Goal: Task Accomplishment & Management: Use online tool/utility

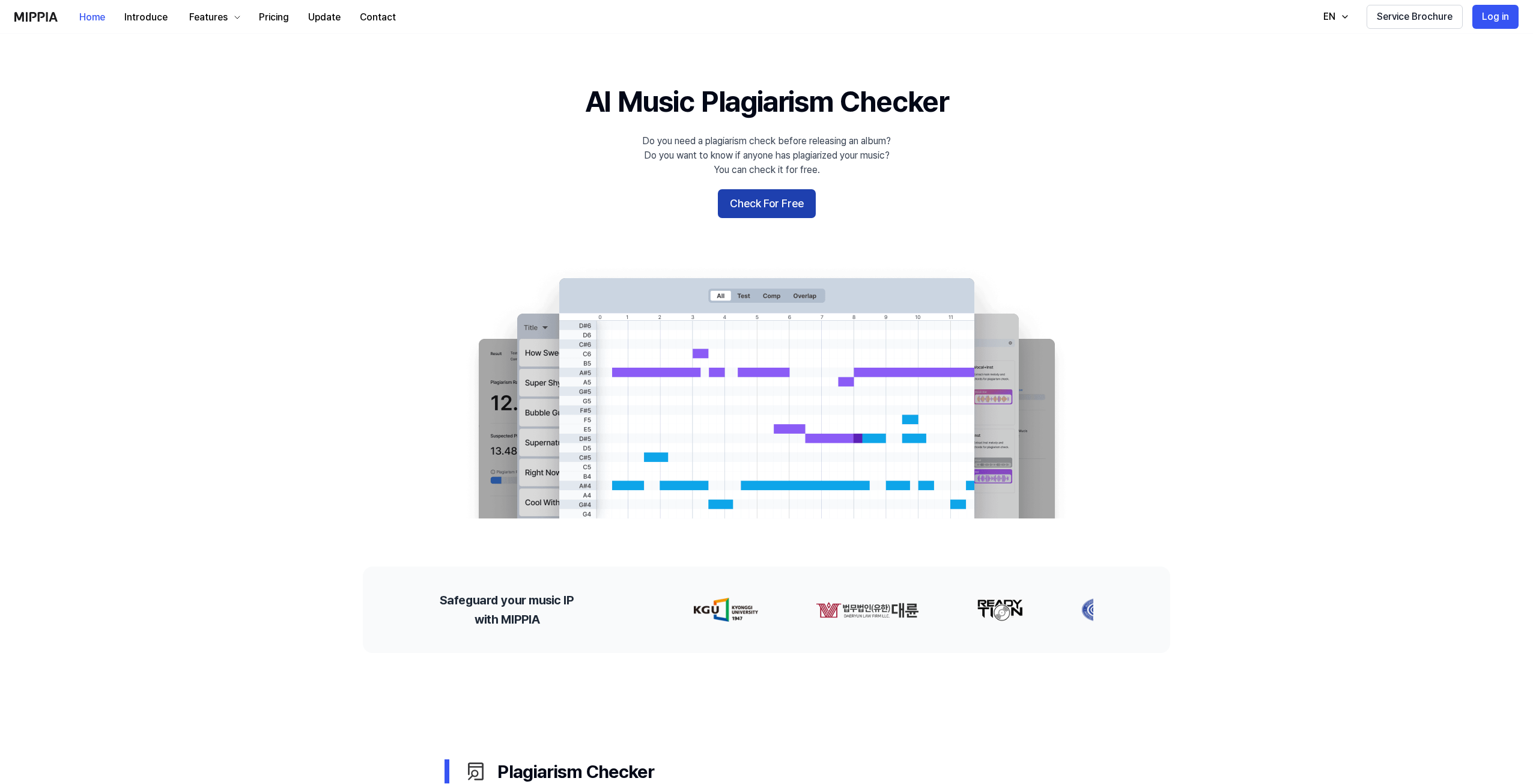
click at [761, 203] on button "Check For Free" at bounding box center [767, 203] width 98 height 29
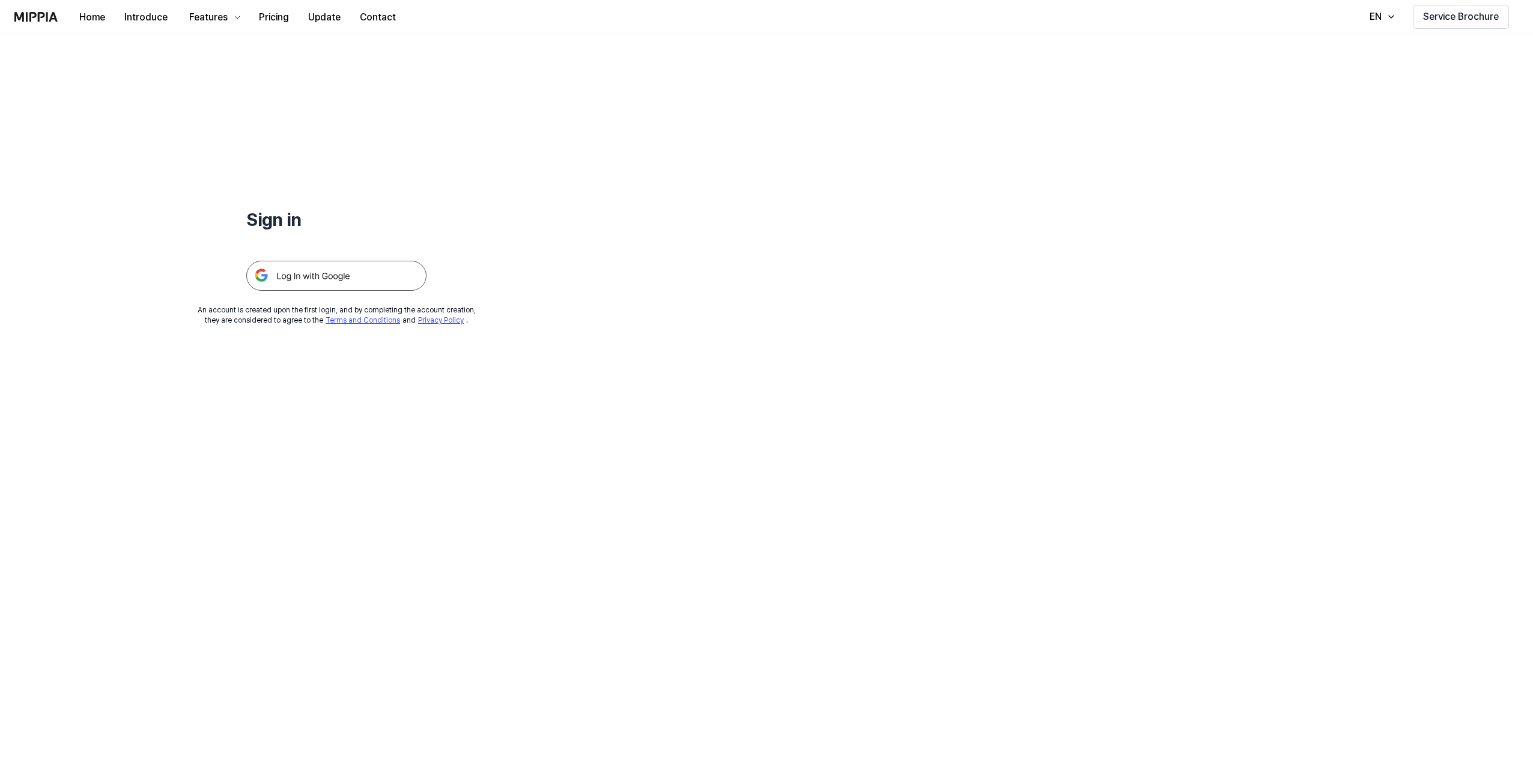
click at [322, 288] on img at bounding box center [336, 276] width 180 height 30
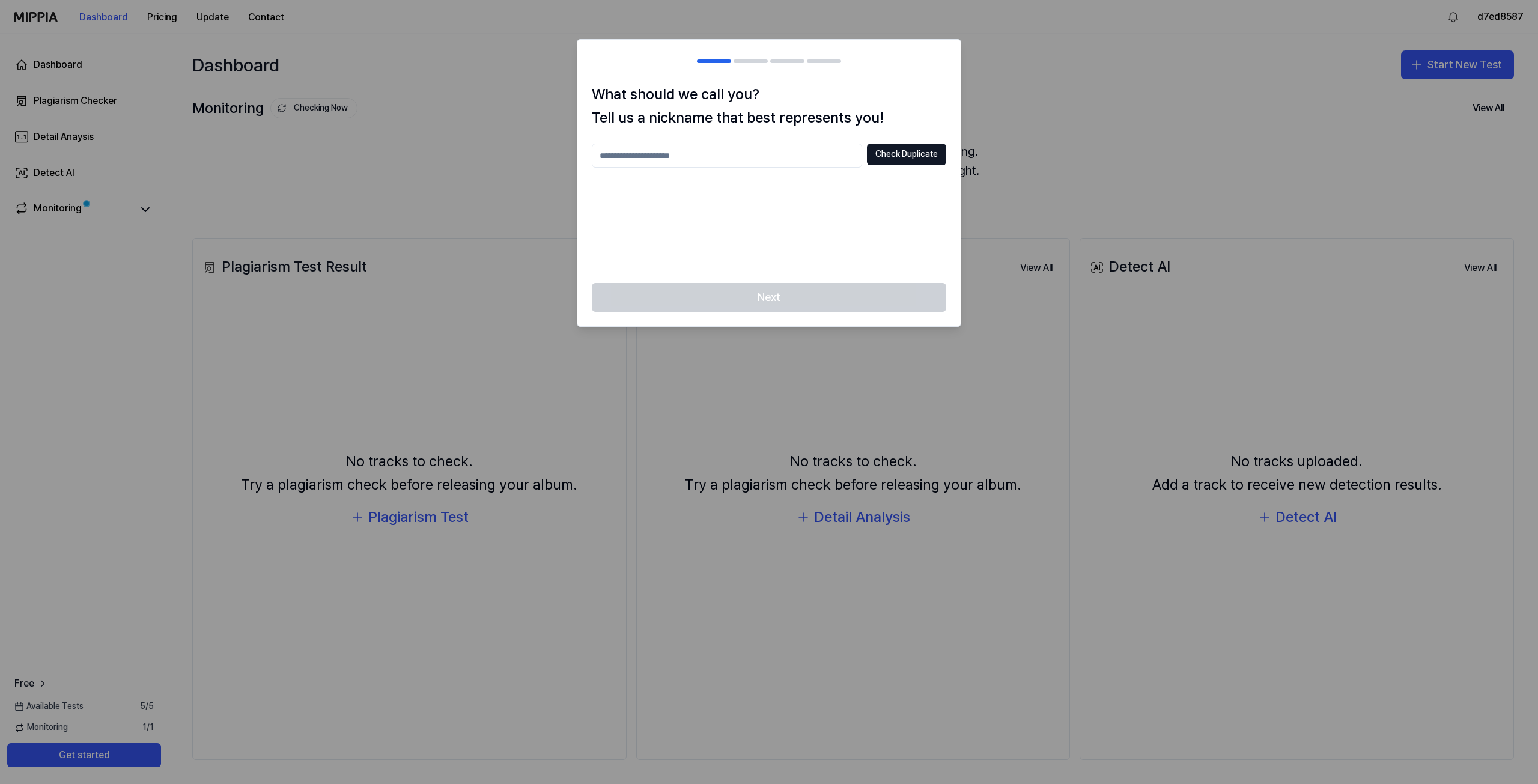
click at [693, 156] on input "text" at bounding box center [727, 155] width 270 height 24
type input "*******"
click at [805, 251] on div "******* Check Duplicate" at bounding box center [769, 206] width 354 height 125
click at [885, 151] on button "Check Duplicate" at bounding box center [906, 154] width 79 height 22
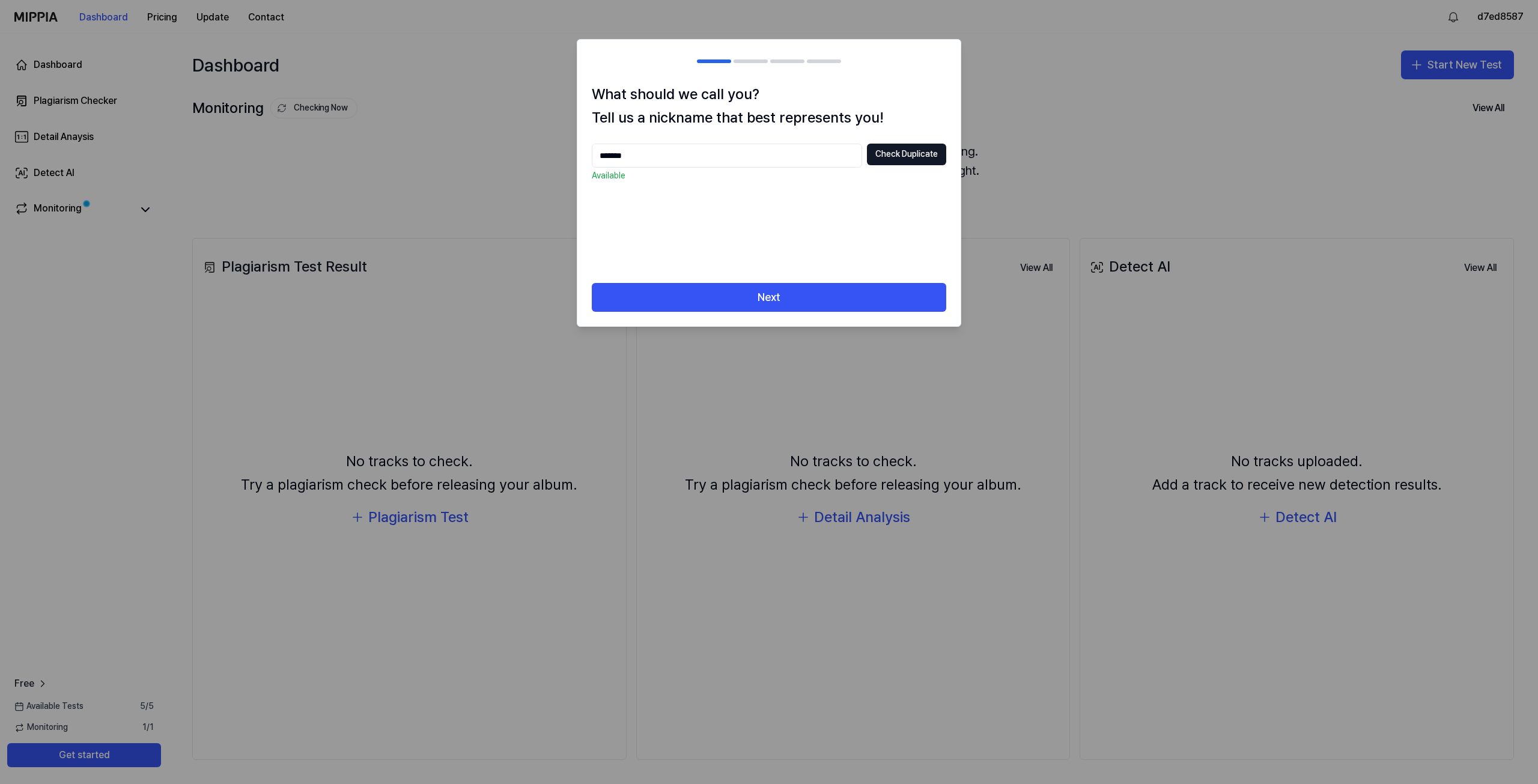
click at [787, 317] on div "Next" at bounding box center [769, 304] width 383 height 44
click at [773, 302] on button "Next" at bounding box center [769, 297] width 354 height 29
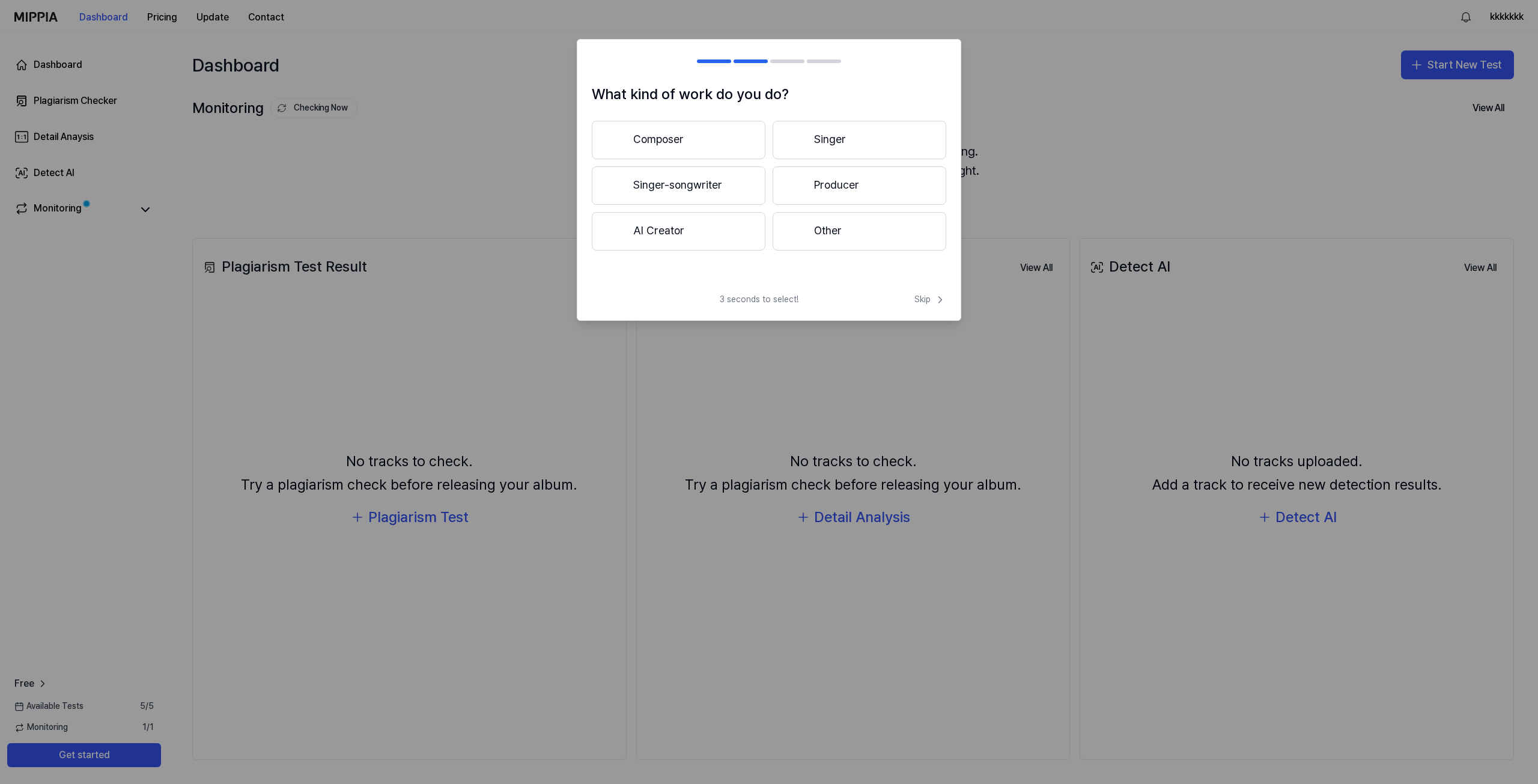
click at [835, 185] on button "Producer" at bounding box center [859, 185] width 174 height 38
click at [857, 189] on button "3 years or more" at bounding box center [859, 186] width 174 height 40
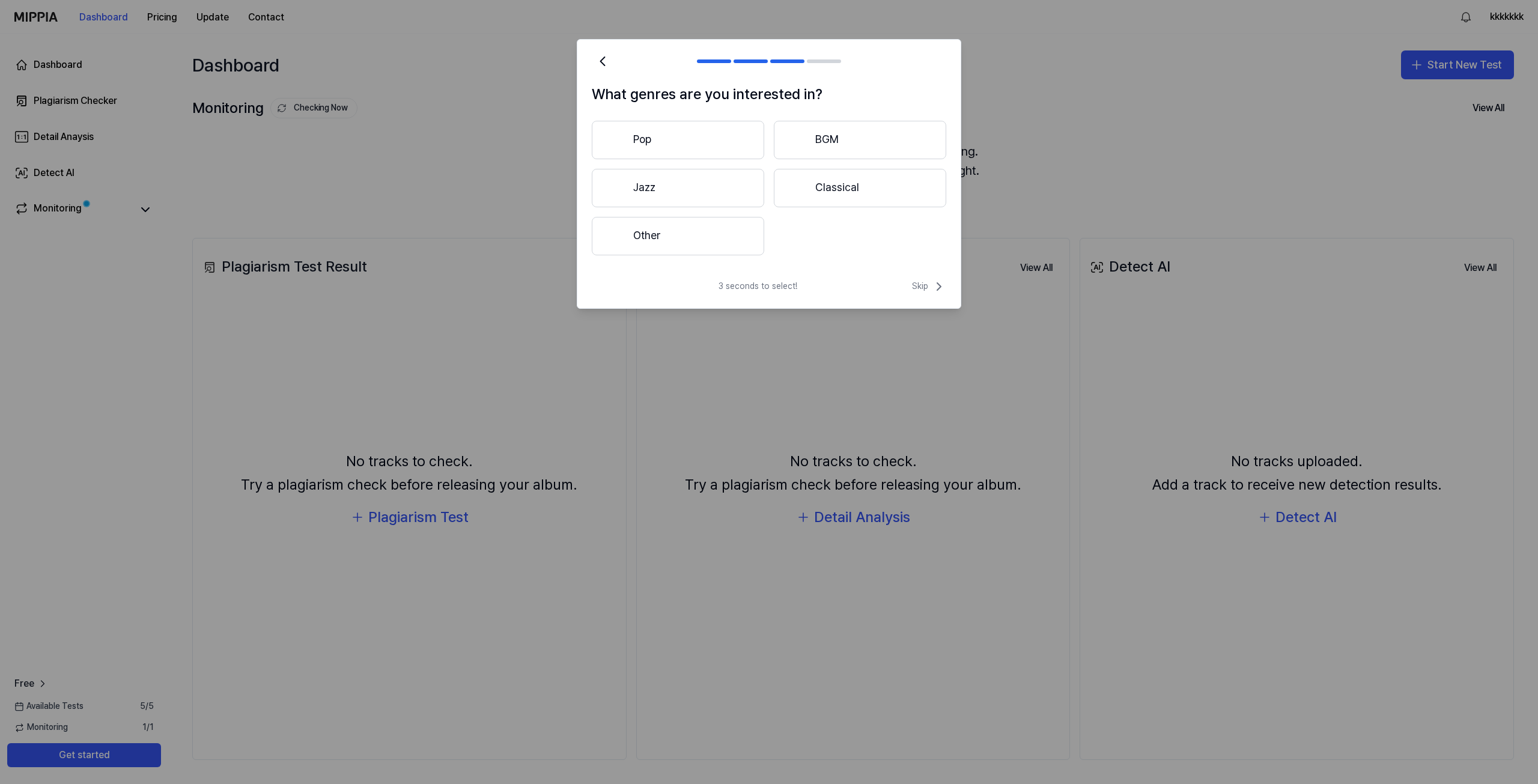
click at [692, 237] on button "Other" at bounding box center [677, 236] width 172 height 38
click at [910, 237] on button "Submit" at bounding box center [916, 236] width 40 height 19
click at [801, 227] on input "text" at bounding box center [751, 236] width 258 height 19
type input "*"
click at [924, 234] on button "Submit" at bounding box center [916, 236] width 40 height 19
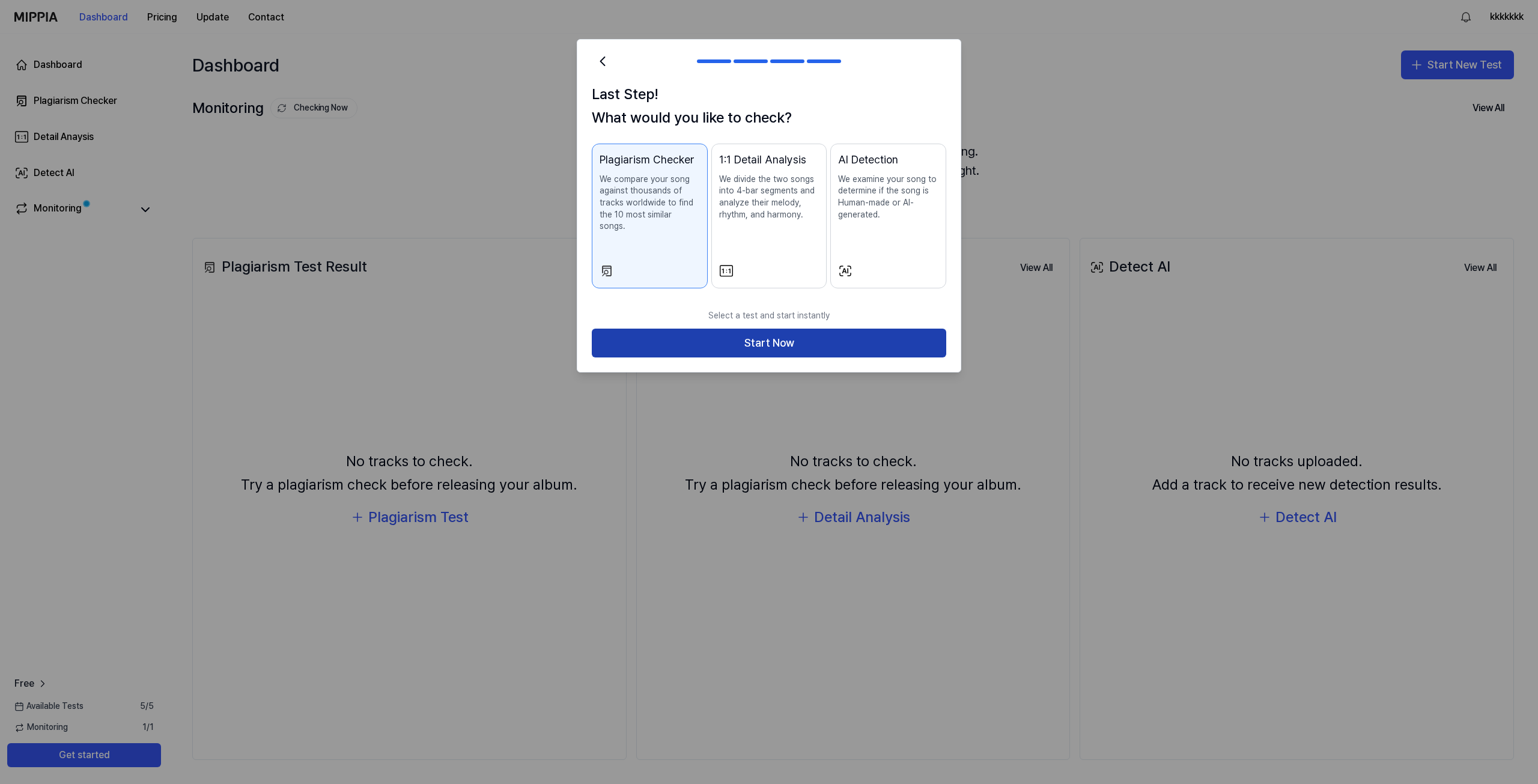
click at [796, 329] on button "Start Now" at bounding box center [769, 343] width 354 height 29
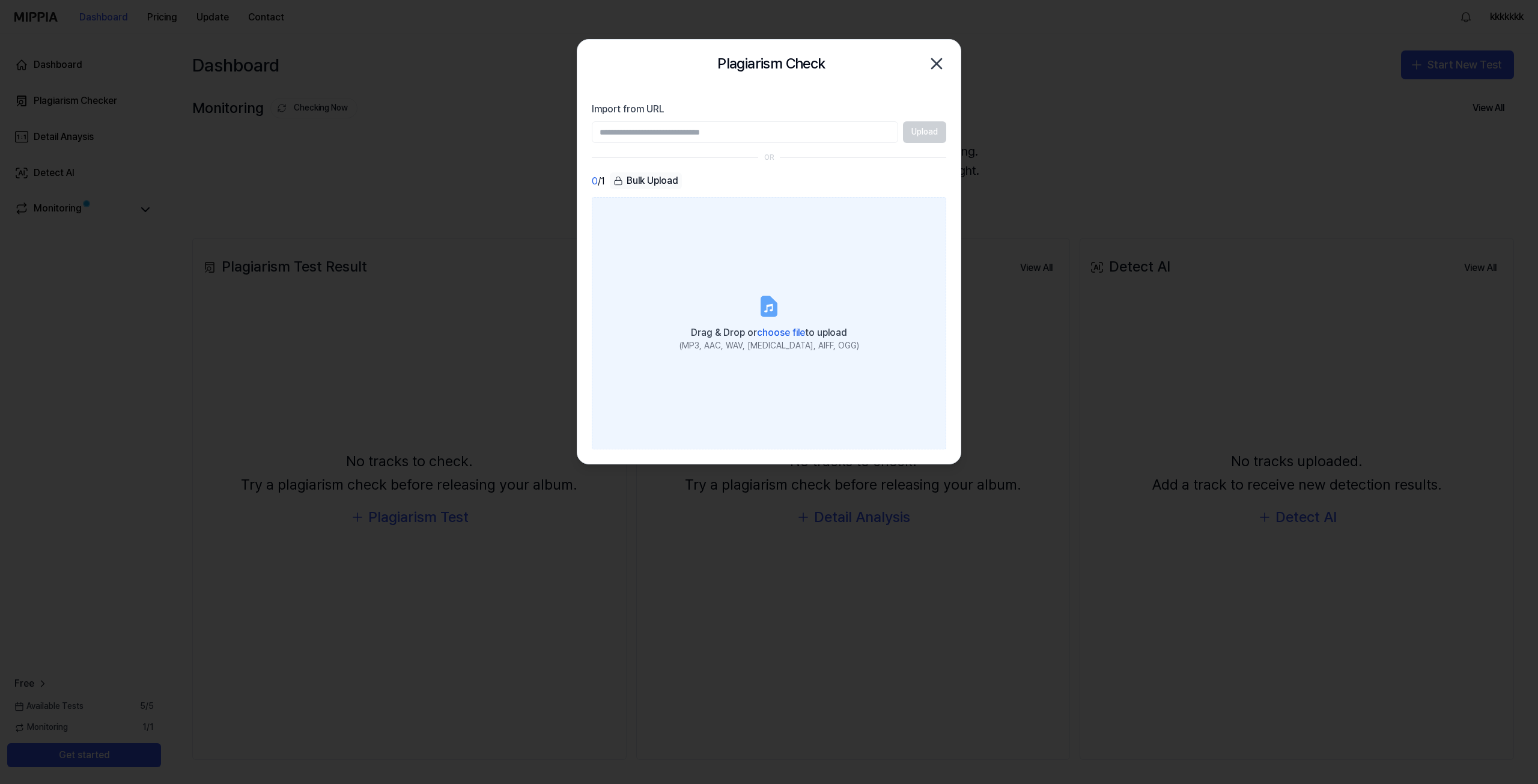
click at [751, 303] on label "Drag & Drop or choose file to upload (MP3, AAC, WAV, [MEDICAL_DATA], AIFF, OGG)" at bounding box center [769, 323] width 354 height 252
click at [0, 0] on input "Drag & Drop or choose file to upload (MP3, AAC, WAV, [MEDICAL_DATA], AIFF, OGG)" at bounding box center [0, 0] width 0 height 0
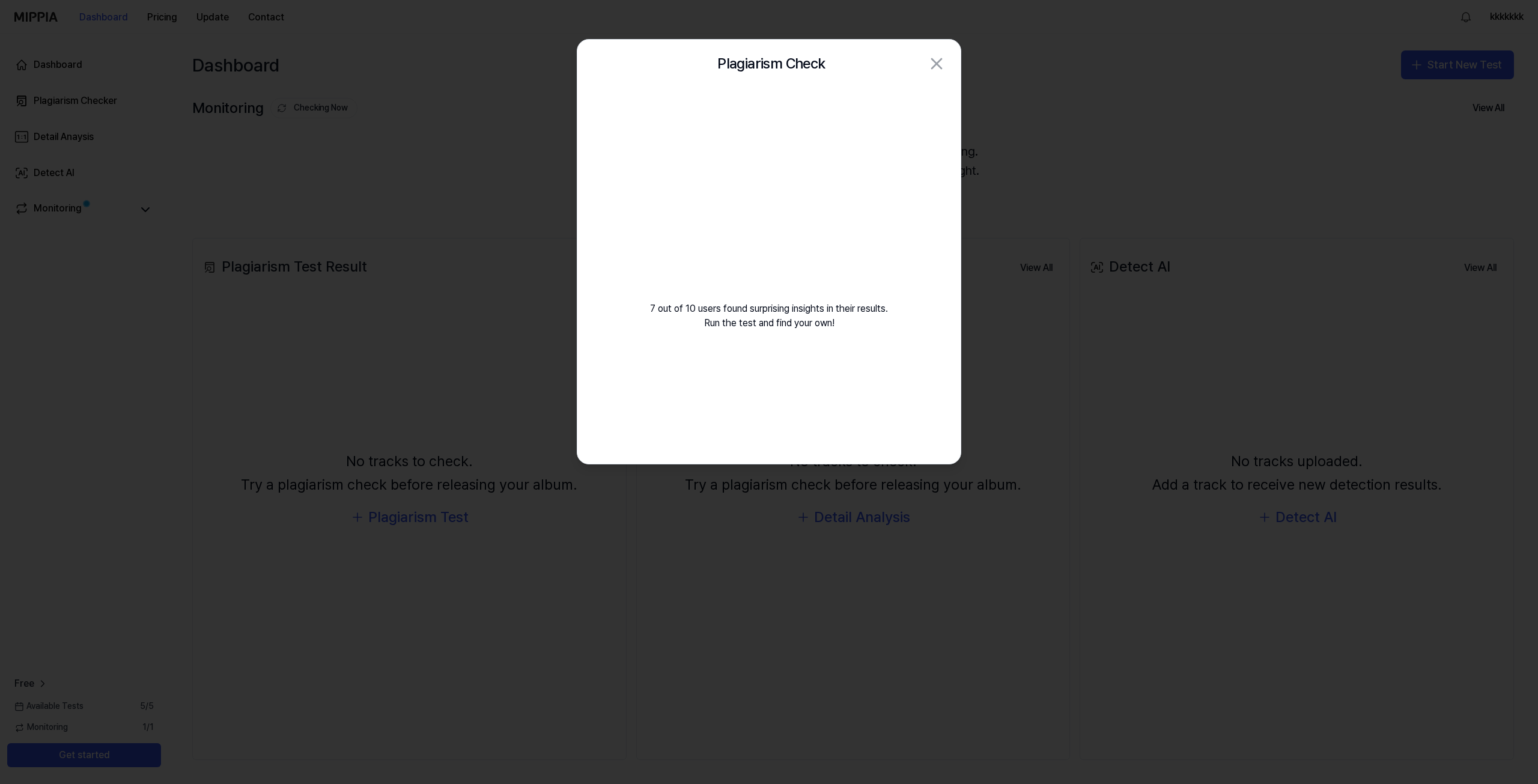
drag, startPoint x: 755, startPoint y: 197, endPoint x: 561, endPoint y: 369, distance: 259.3
click at [561, 369] on body "Dashboard Pricing Update Contact kkkkkkk Dashboard Plagiarism Checker Detail An…" at bounding box center [769, 392] width 1538 height 784
drag, startPoint x: 710, startPoint y: 167, endPoint x: 800, endPoint y: 248, distance: 121.1
click at [805, 296] on div "7 out of 10 users found surprising insights in their results. Run the test and …" at bounding box center [769, 223] width 383 height 272
drag, startPoint x: 755, startPoint y: 254, endPoint x: 706, endPoint y: 367, distance: 123.2
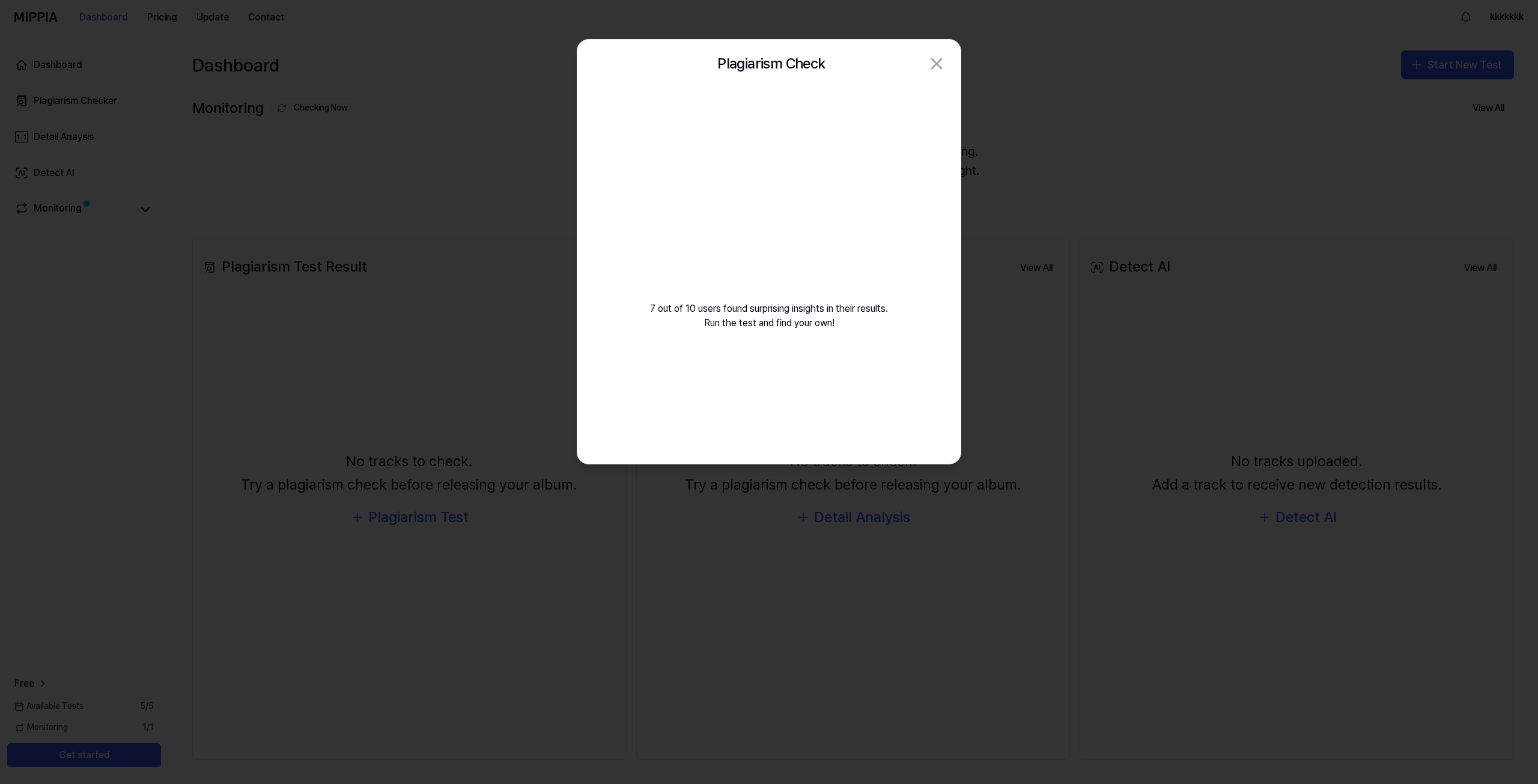
click at [691, 396] on div "7 out of 10 users found surprising insights in their results. Run the test and …" at bounding box center [769, 276] width 383 height 376
drag, startPoint x: 791, startPoint y: 181, endPoint x: 754, endPoint y: 302, distance: 126.5
click at [748, 304] on div "7 out of 10 users found surprising insights in their results. Run the test and …" at bounding box center [769, 223] width 383 height 272
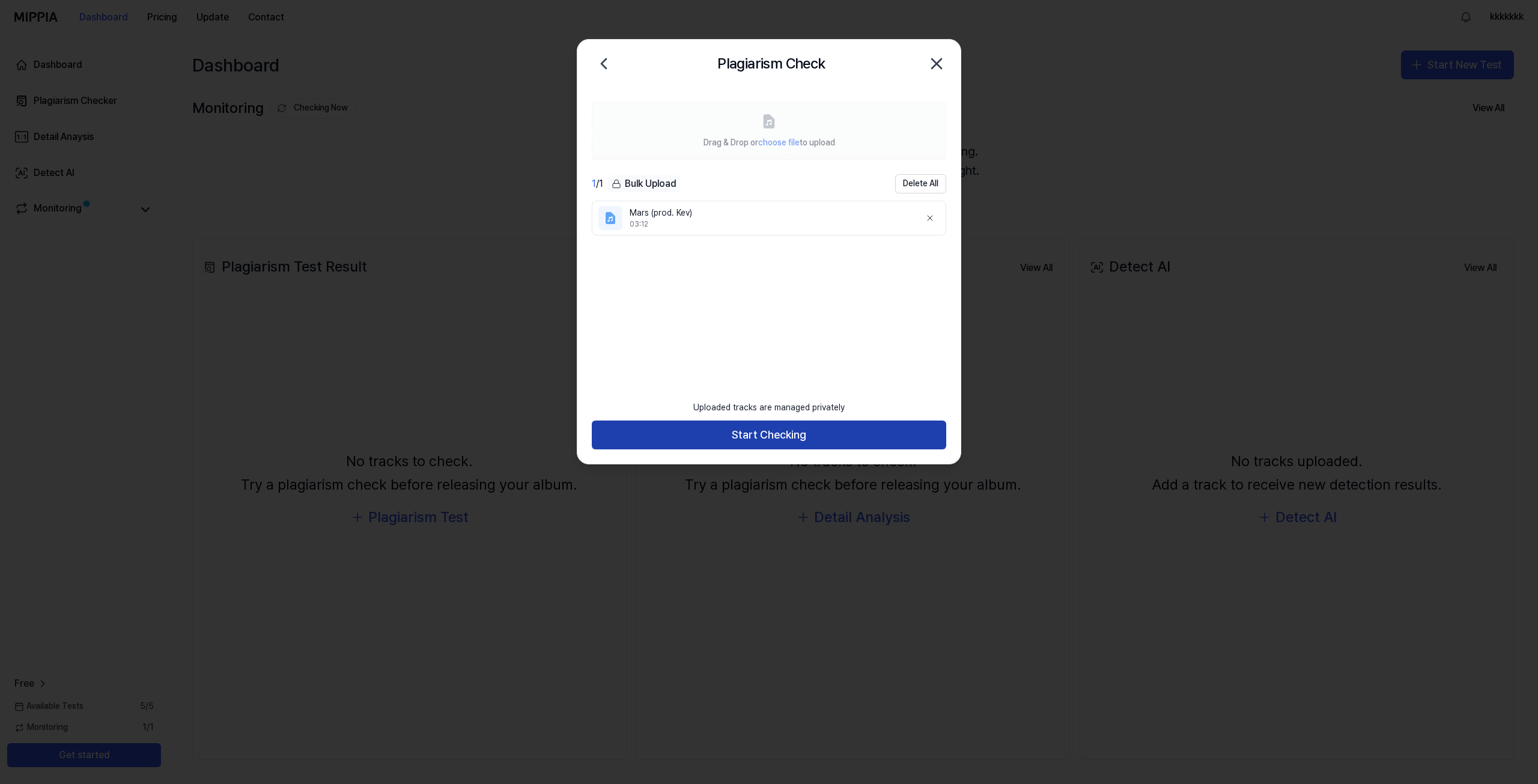
click at [819, 430] on button "Start Checking" at bounding box center [769, 434] width 354 height 29
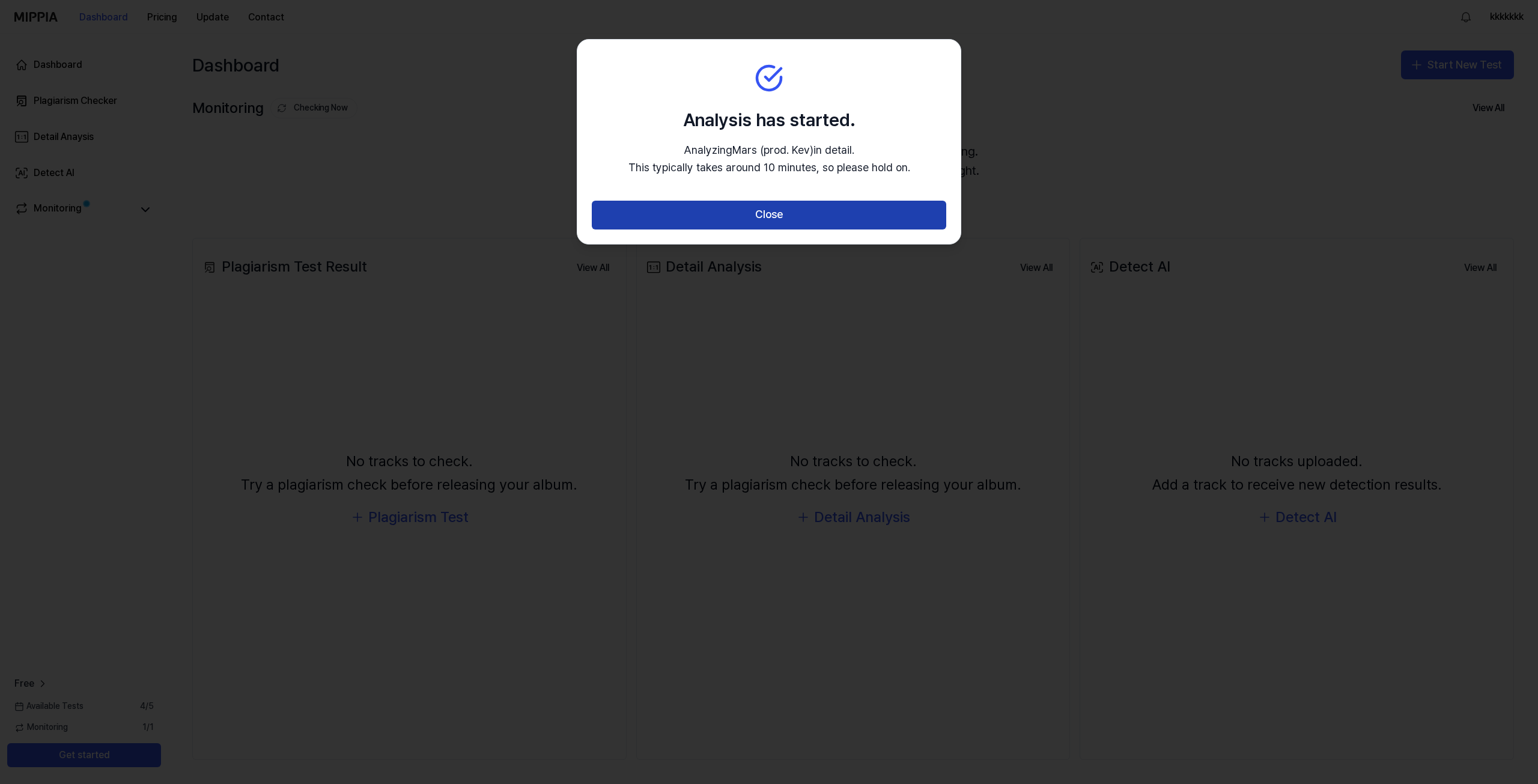
click at [804, 212] on button "Close" at bounding box center [769, 215] width 354 height 29
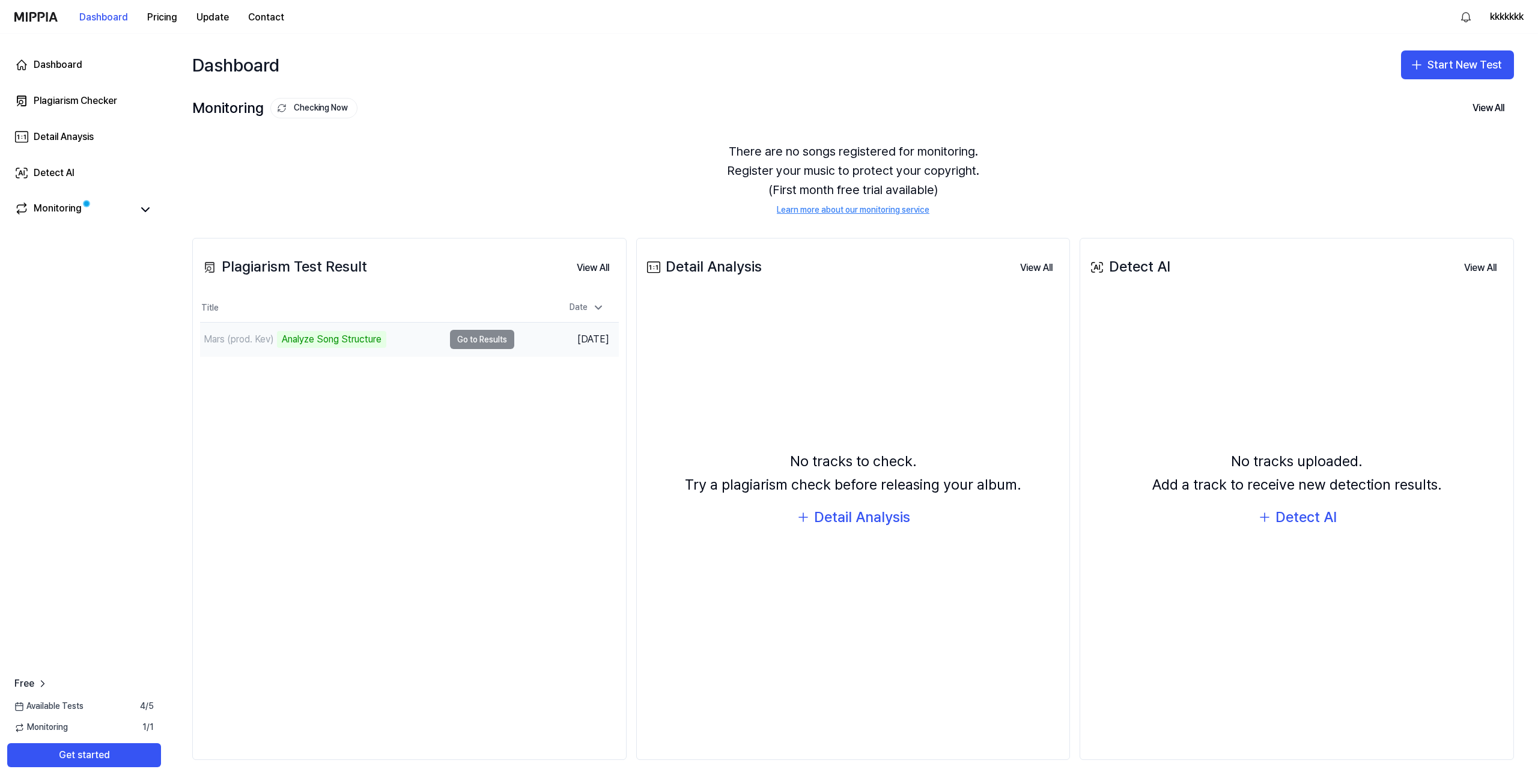
click at [497, 341] on td "Mars (prod. Kev) Analyze Song Structure Go to Results" at bounding box center [357, 339] width 315 height 33
click at [480, 336] on td "Mars (prod. Kev) Analyze Song Structure Go to Results" at bounding box center [357, 339] width 315 height 33
click at [348, 334] on div "Analyze Music Notes" at bounding box center [326, 339] width 99 height 17
drag, startPoint x: 475, startPoint y: 343, endPoint x: 399, endPoint y: 0, distance: 351.3
click at [474, 343] on td "Mars (prod. Kev) Analyze Music Notes Go to Results" at bounding box center [357, 339] width 315 height 33
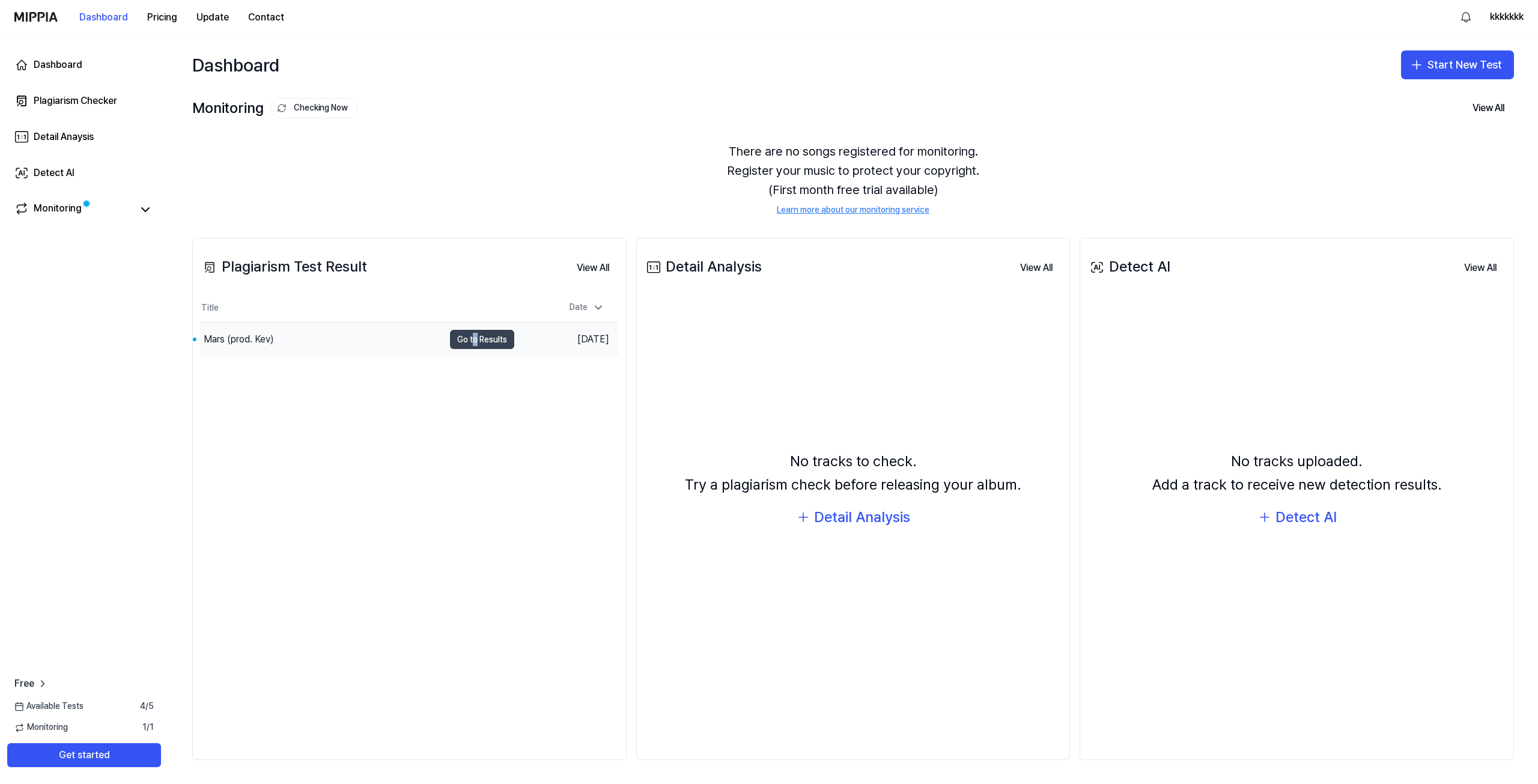
click at [491, 344] on button "Go to Results" at bounding box center [482, 339] width 65 height 19
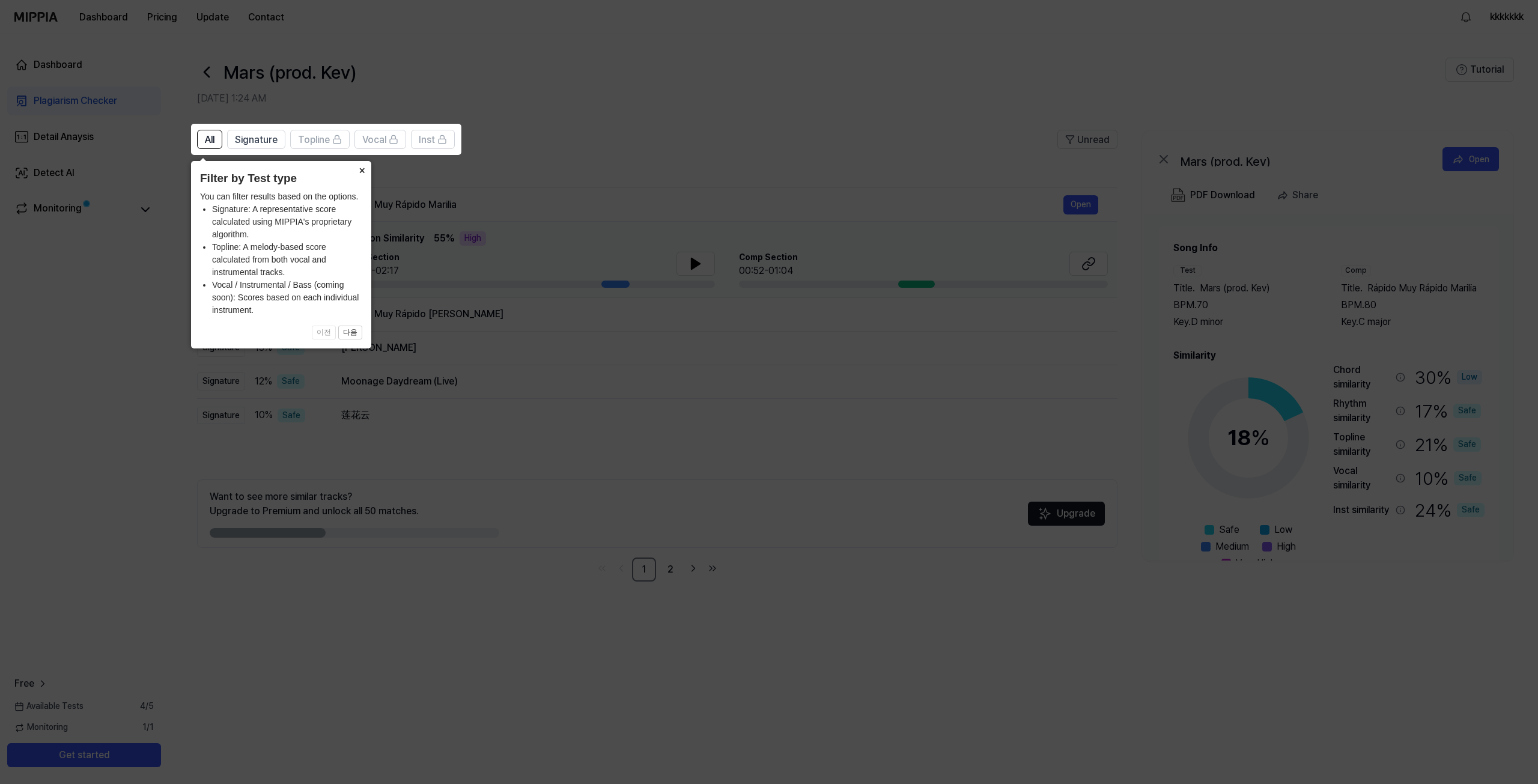
click at [364, 170] on button "×" at bounding box center [361, 170] width 19 height 17
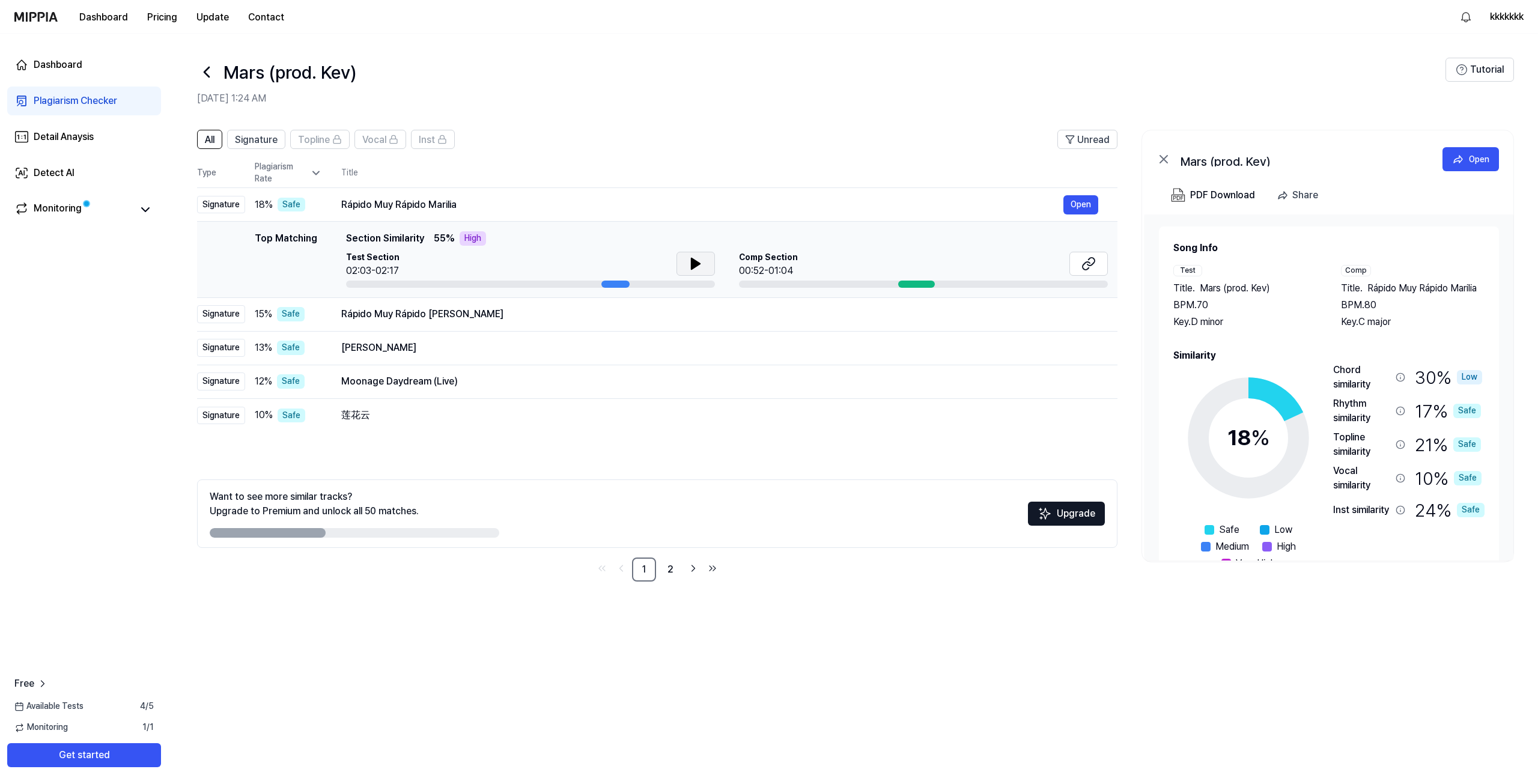
click at [695, 273] on button at bounding box center [695, 263] width 38 height 24
drag, startPoint x: 702, startPoint y: 262, endPoint x: 733, endPoint y: 267, distance: 31.4
click at [702, 262] on button at bounding box center [695, 263] width 38 height 24
click at [906, 283] on div at bounding box center [916, 283] width 37 height 7
click at [697, 259] on icon at bounding box center [695, 263] width 15 height 15
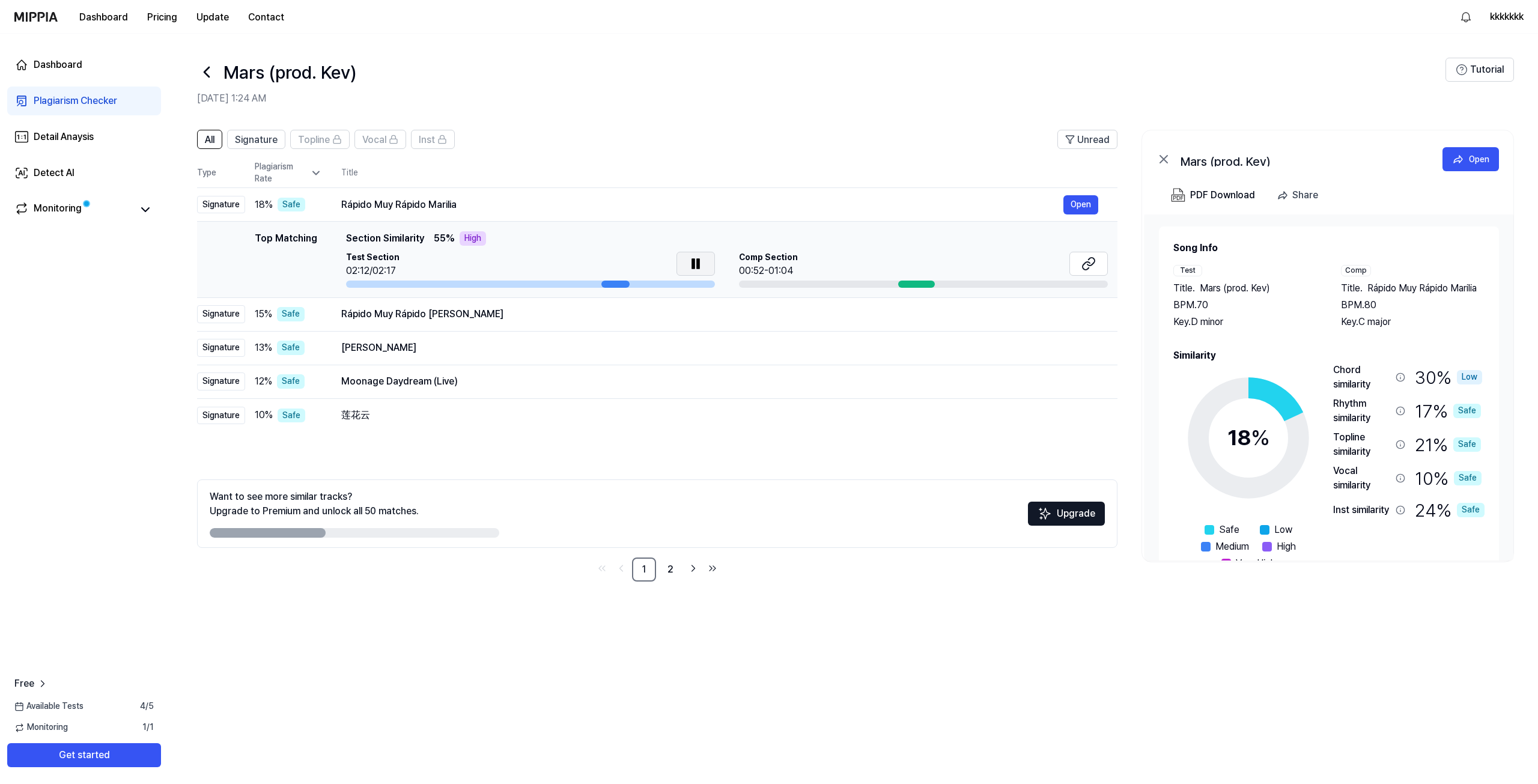
click at [649, 287] on div at bounding box center [530, 283] width 369 height 7
click at [601, 290] on td "Top Matching Top Matching Section Similarity 55 % High Test Section 02:13/02:17…" at bounding box center [657, 260] width 920 height 76
drag, startPoint x: 603, startPoint y: 285, endPoint x: 579, endPoint y: 289, distance: 24.3
click at [581, 289] on td "Top Matching Top Matching Section Similarity 55 % High Test Section 02:13/02:17…" at bounding box center [657, 260] width 920 height 76
click at [1094, 262] on icon at bounding box center [1089, 263] width 15 height 15
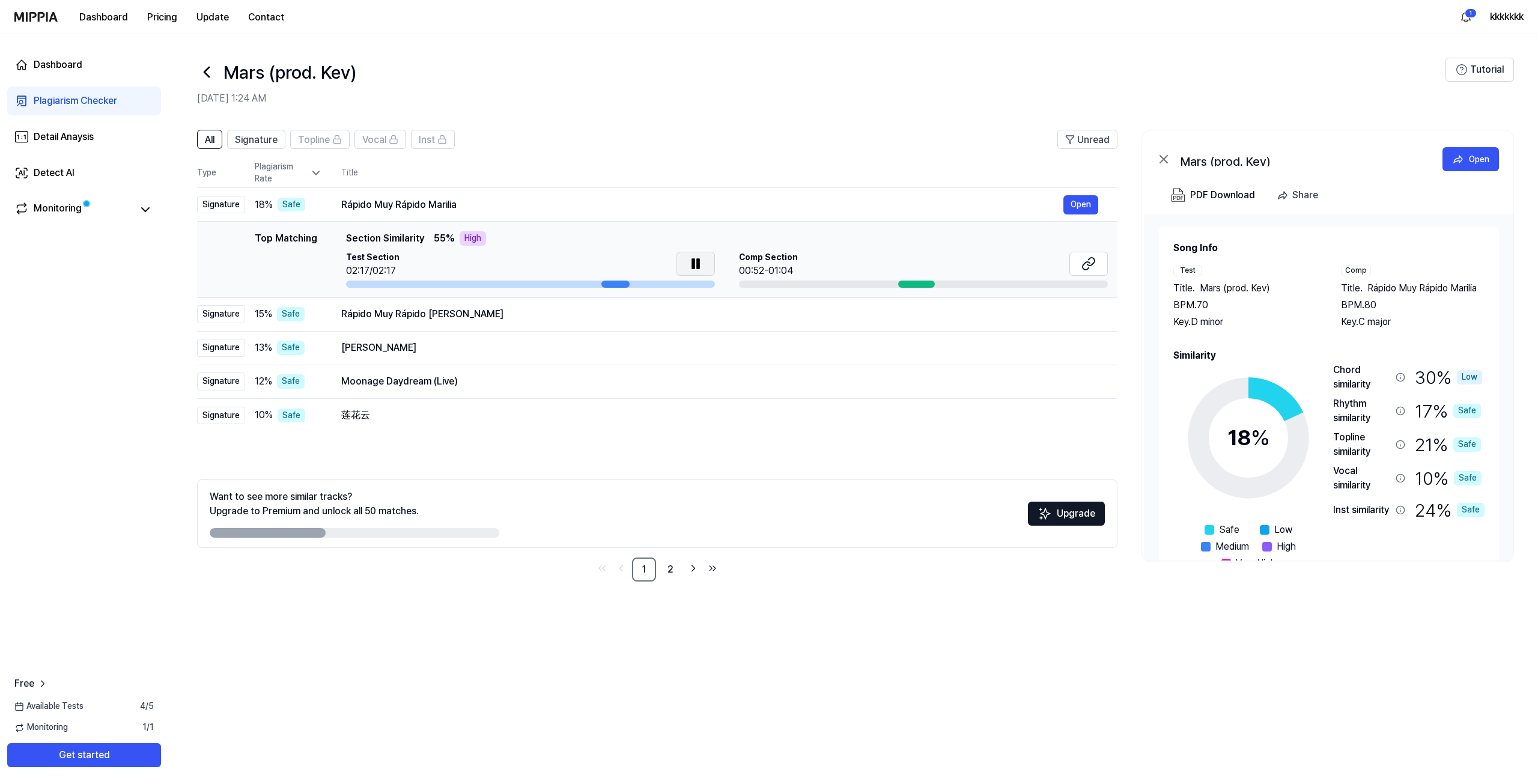
click at [693, 261] on icon at bounding box center [693, 264] width 2 height 9
click at [520, 199] on div "Rápido Muy Rápido Marilia" at bounding box center [702, 205] width 722 height 15
click at [1073, 317] on button "Open" at bounding box center [1081, 314] width 35 height 19
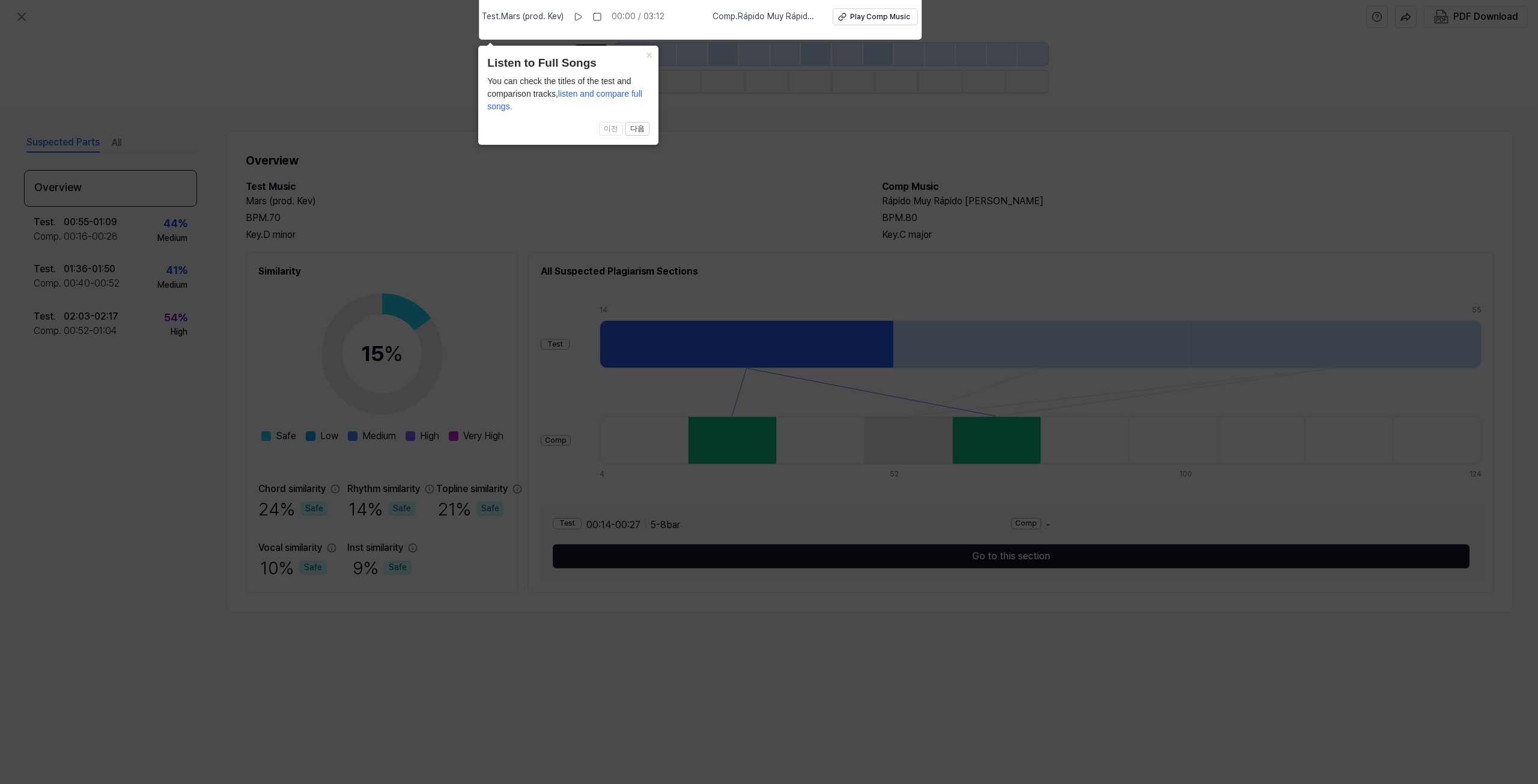
click at [649, 62] on header "Listen to Full Songs" at bounding box center [568, 63] width 162 height 17
click at [648, 57] on button "×" at bounding box center [649, 54] width 19 height 17
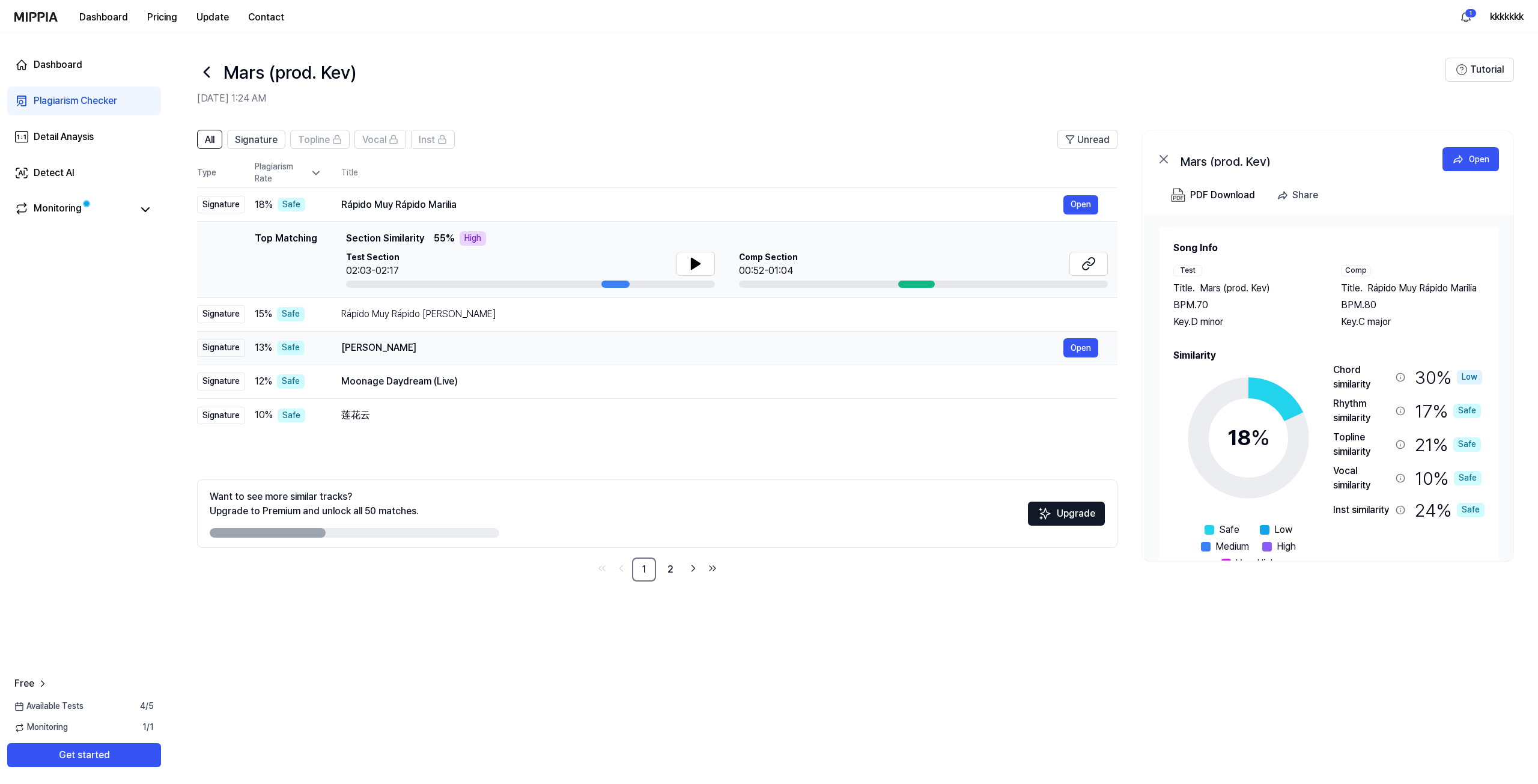
click at [372, 349] on div "[PERSON_NAME]" at bounding box center [702, 347] width 722 height 15
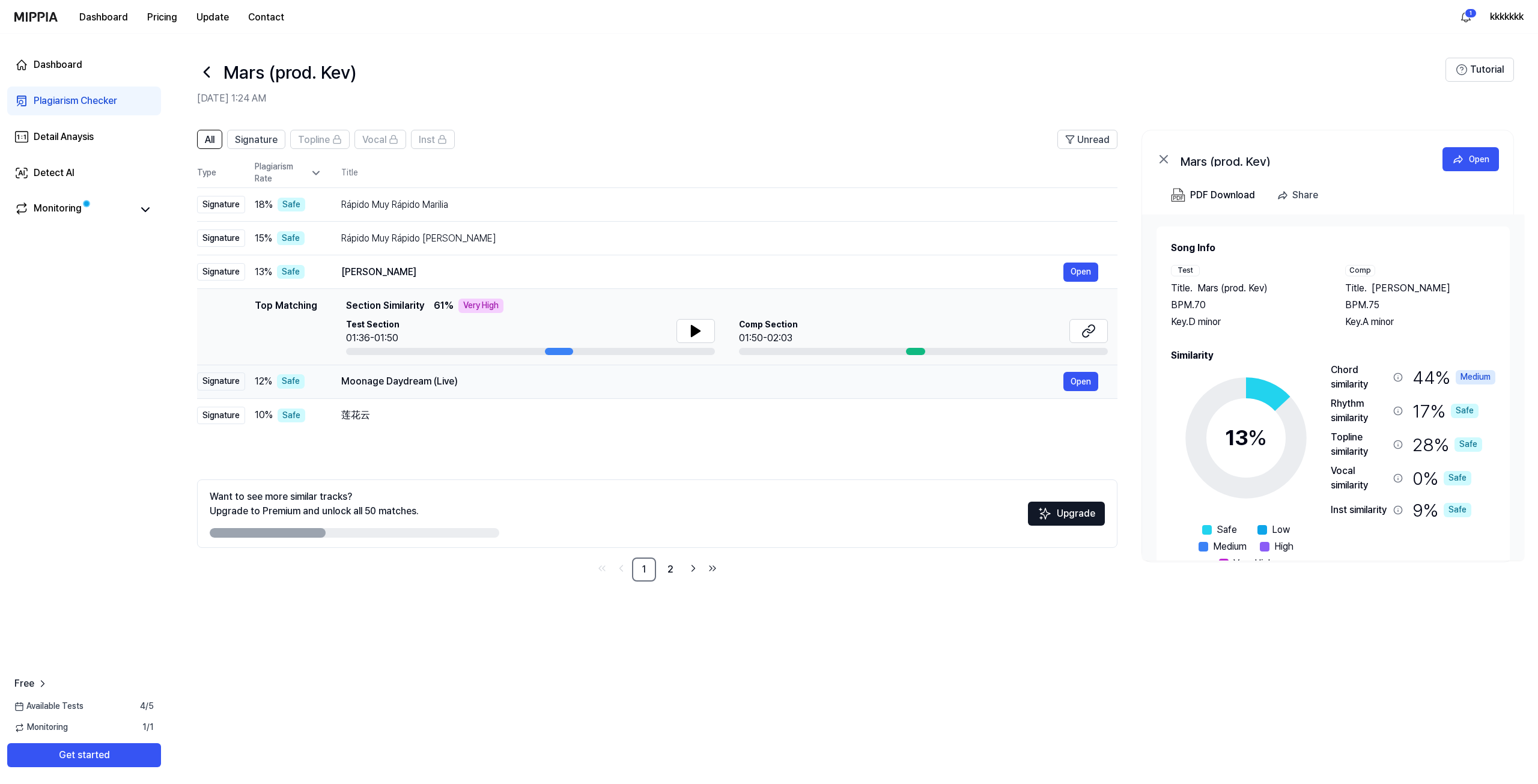
click at [594, 386] on div "Moonage Daydream (Live)" at bounding box center [702, 381] width 722 height 15
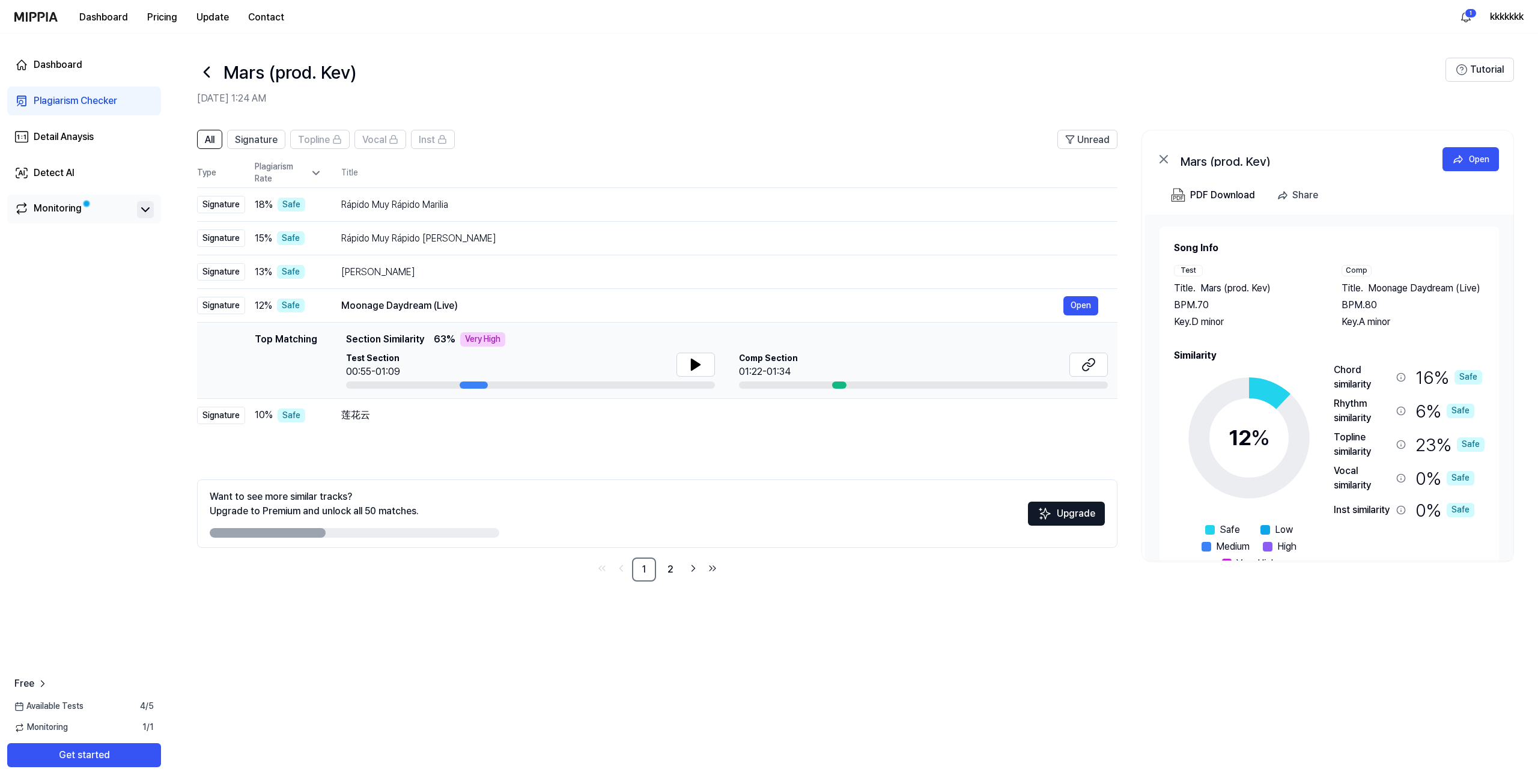
click at [150, 208] on icon at bounding box center [145, 209] width 15 height 15
click at [68, 206] on div "Monitoring" at bounding box center [58, 209] width 48 height 17
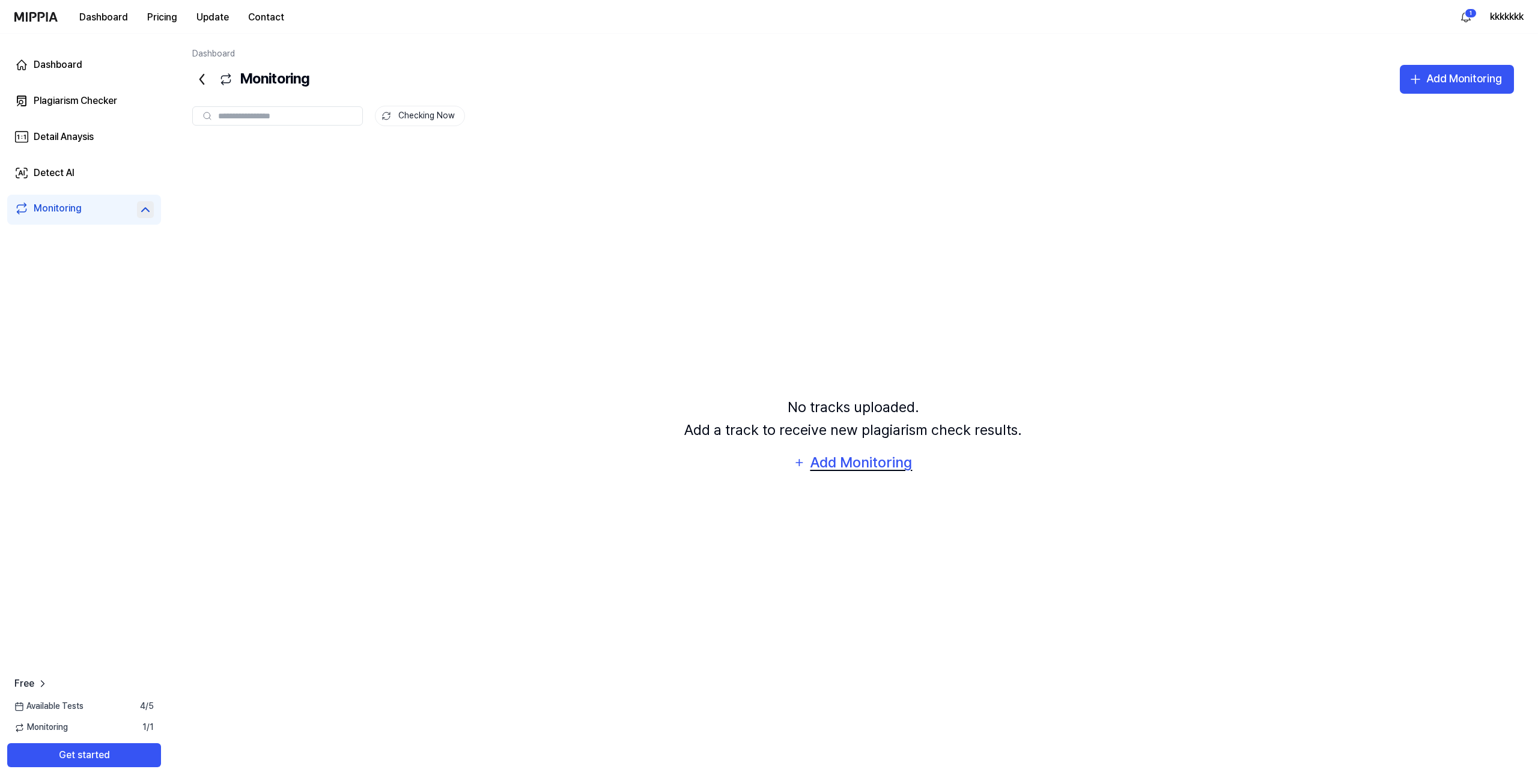
click at [898, 469] on div "Add Monitoring" at bounding box center [861, 462] width 104 height 23
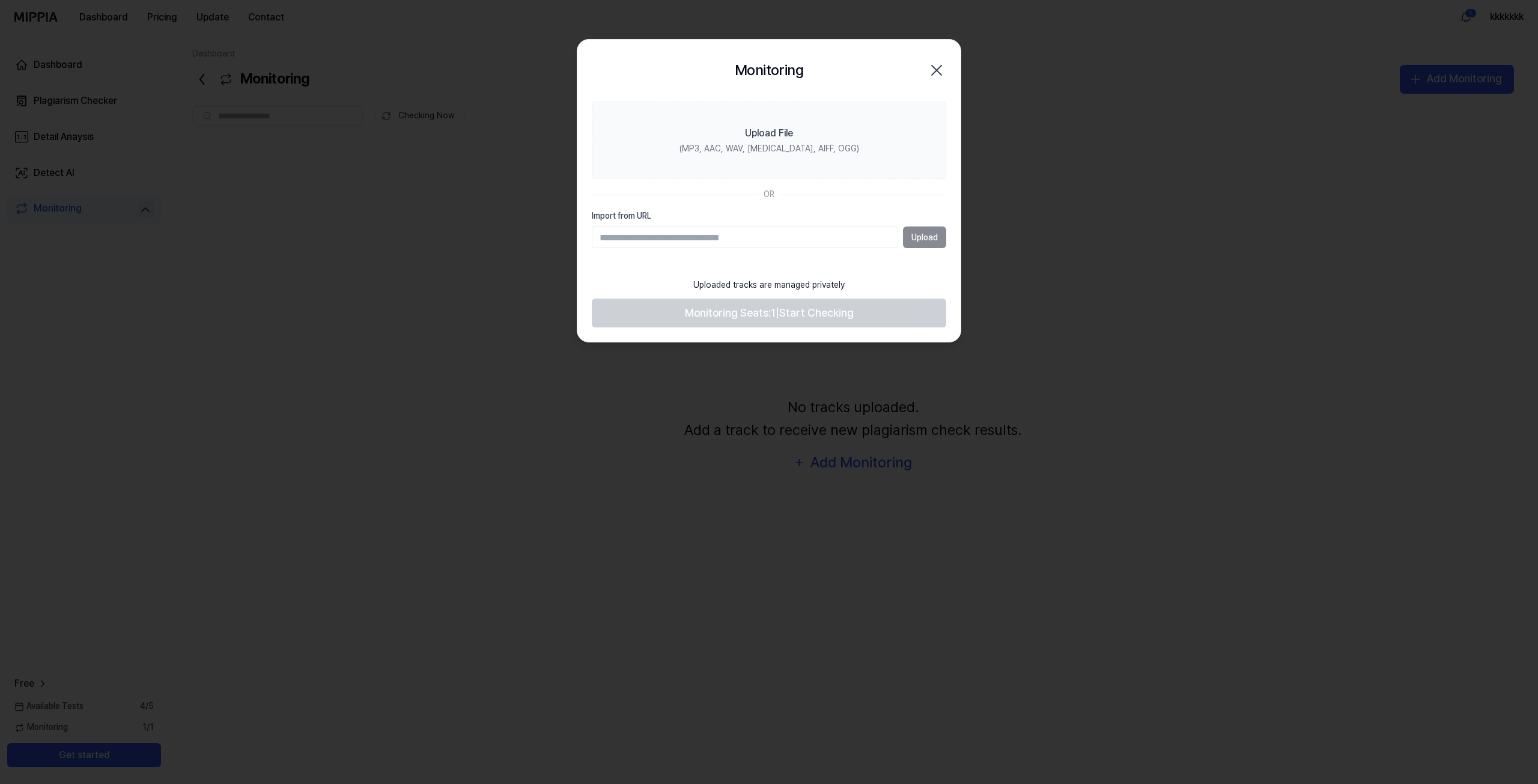
click at [768, 243] on input "Import from URL" at bounding box center [744, 237] width 306 height 22
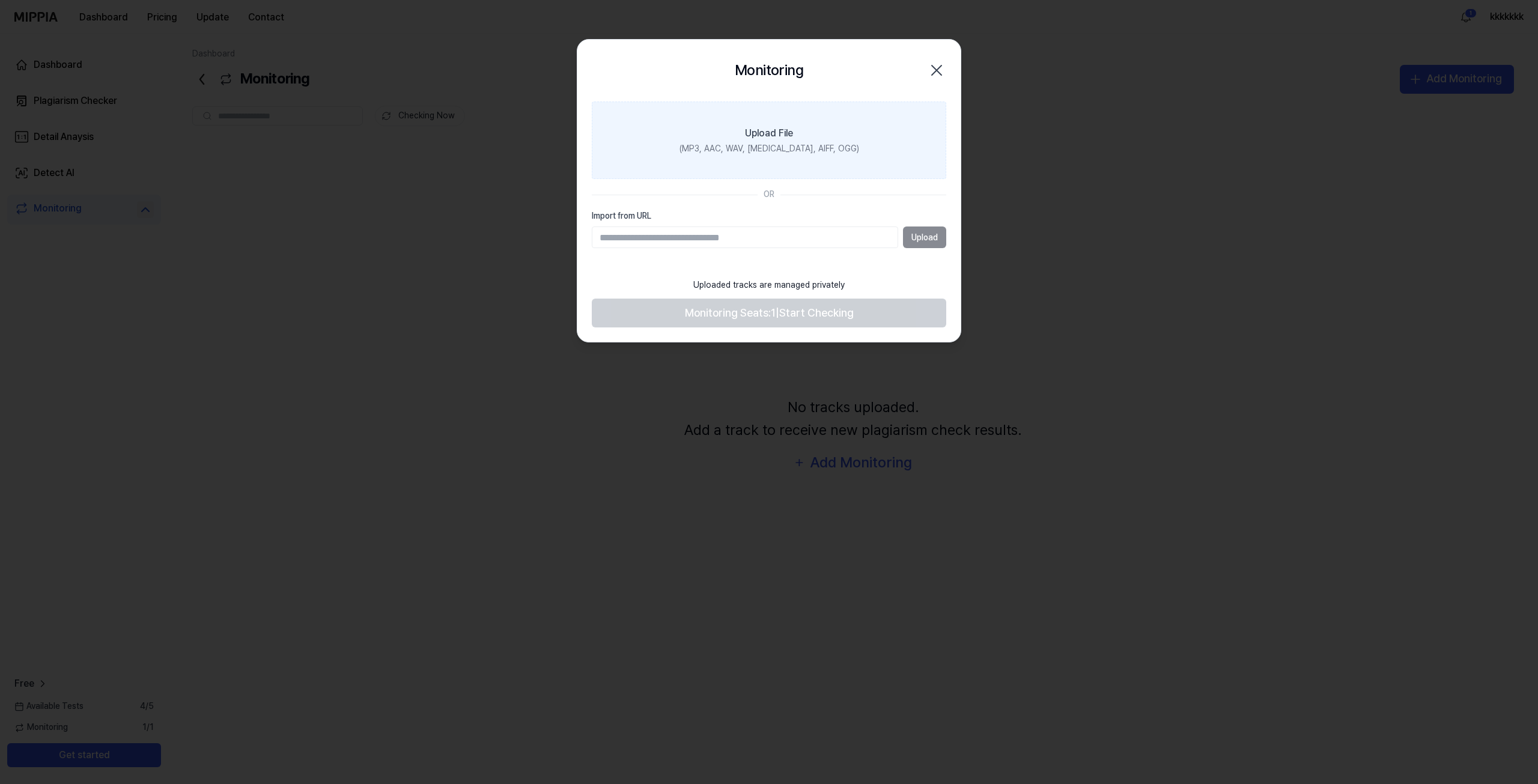
click at [803, 135] on label "Upload File (MP3, AAC, WAV, [MEDICAL_DATA], AIFF, OGG)" at bounding box center [769, 140] width 354 height 78
click at [0, 0] on input "Upload File (MP3, AAC, WAV, [MEDICAL_DATA], AIFF, OGG)" at bounding box center [0, 0] width 0 height 0
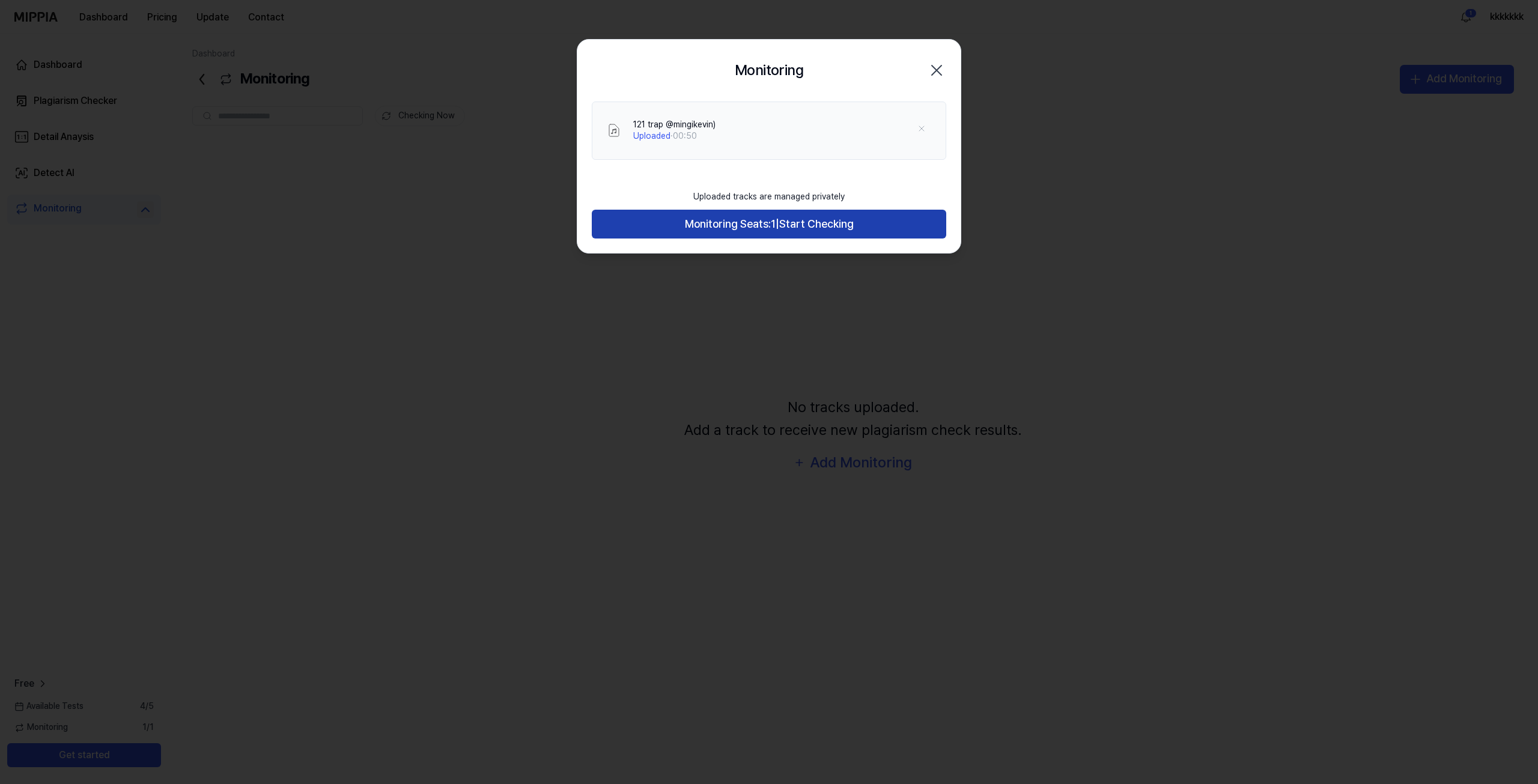
click at [854, 216] on button "Monitoring Seats: 1 | Start Checking" at bounding box center [769, 223] width 354 height 29
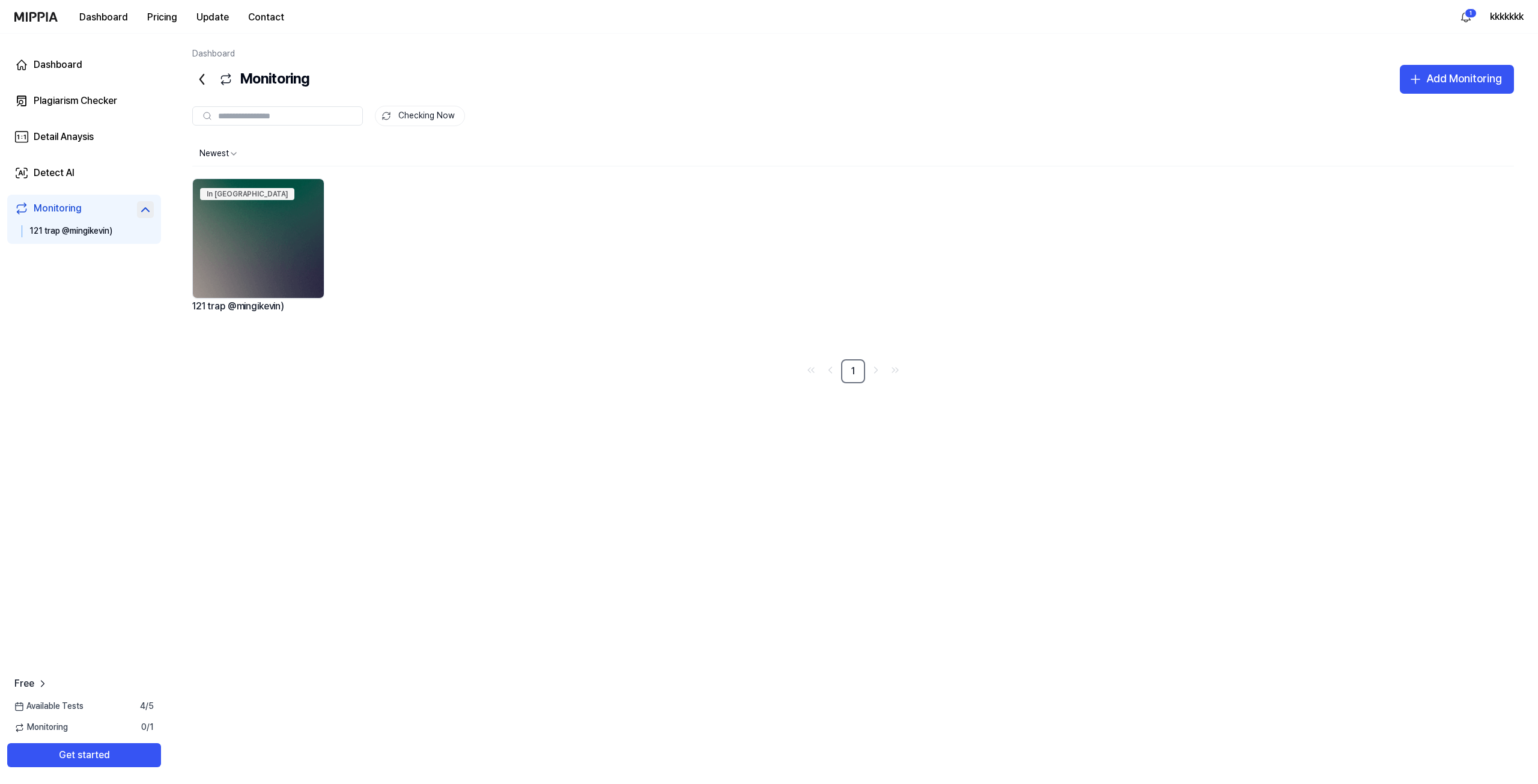
click at [280, 230] on img at bounding box center [259, 238] width 131 height 119
